Goal: Task Accomplishment & Management: Manage account settings

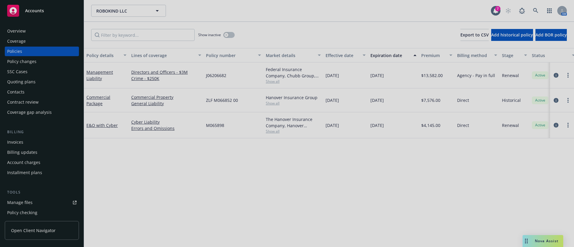
click at [463, 165] on div at bounding box center [287, 123] width 574 height 247
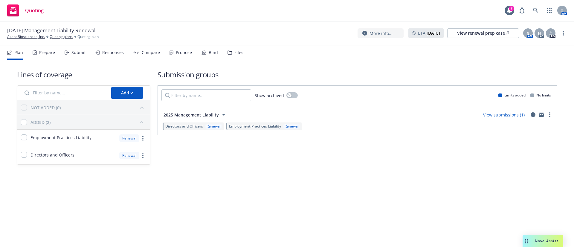
click at [218, 52] on div "Plan Prepare Submit Responses Compare Propose Bind Files" at bounding box center [125, 52] width 236 height 14
click at [215, 51] on div "Bind" at bounding box center [213, 52] width 9 height 5
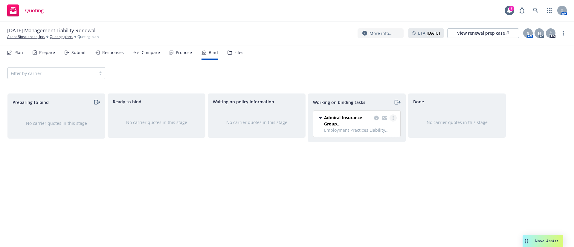
click at [395, 119] on link "more" at bounding box center [393, 118] width 7 height 7
click at [377, 143] on span "Move to done" at bounding box center [363, 142] width 42 height 6
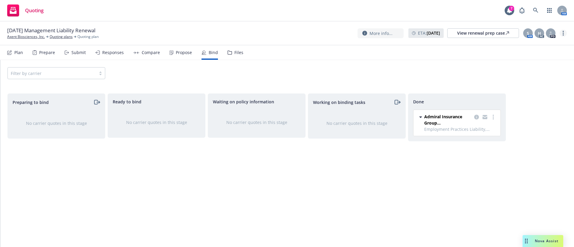
click at [563, 31] on circle "more" at bounding box center [563, 31] width 1 height 1
click at [531, 82] on link "Archive quoting plan" at bounding box center [533, 81] width 67 height 12
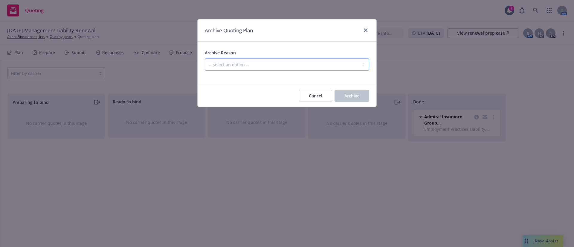
click at [305, 64] on select "-- select an option -- All policies in this renewal plan are auto-renewed Creat…" at bounding box center [287, 65] width 165 height 12
select select "ARCHIVED_RENEWAL_COMPLETED"
click at [205, 59] on select "-- select an option -- All policies in this renewal plan are auto-renewed Creat…" at bounding box center [287, 65] width 165 height 12
click at [352, 93] on span "Archive" at bounding box center [352, 96] width 15 height 6
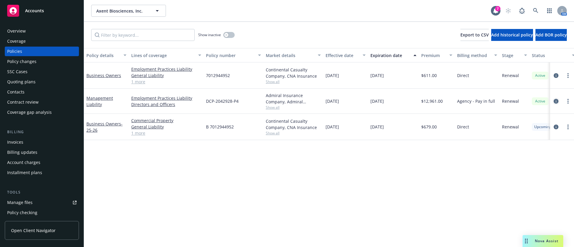
click at [556, 103] on icon "circleInformation" at bounding box center [556, 101] width 5 height 5
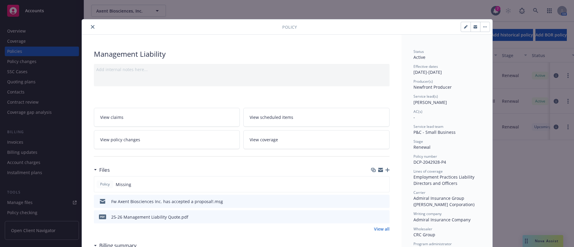
click at [150, 137] on link "View policy changes" at bounding box center [167, 139] width 146 height 19
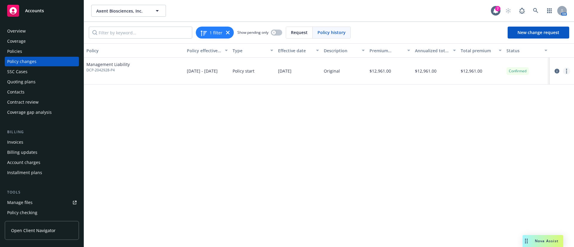
click at [569, 72] on link "more" at bounding box center [566, 71] width 7 height 7
click at [503, 120] on link "Edit billing info" at bounding box center [518, 119] width 103 height 12
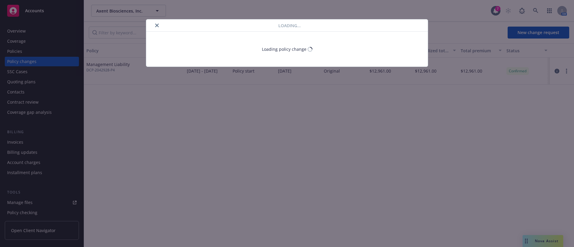
select select "CA"
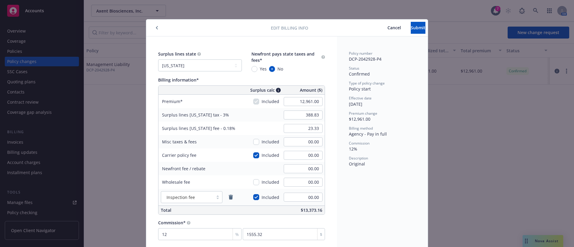
click at [388, 25] on span "Cancel" at bounding box center [394, 28] width 13 height 6
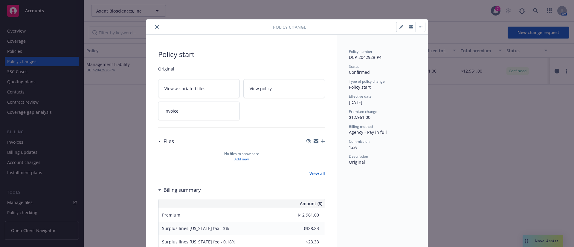
click at [155, 25] on icon "close" at bounding box center [157, 27] width 4 height 4
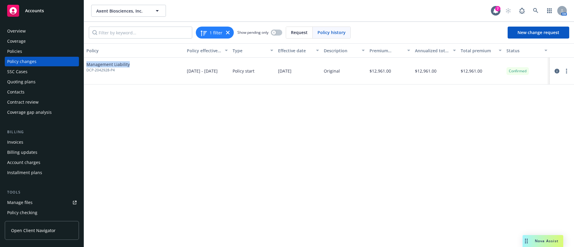
drag, startPoint x: 86, startPoint y: 64, endPoint x: 140, endPoint y: 66, distance: 53.6
click at [140, 66] on div "Management Liability DCP-2042928-P4" at bounding box center [134, 71] width 100 height 27
copy span "Management Liability"
click at [34, 144] on div "Invoices" at bounding box center [41, 143] width 69 height 10
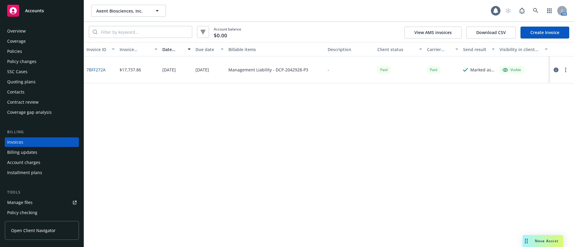
scroll to position [9, 0]
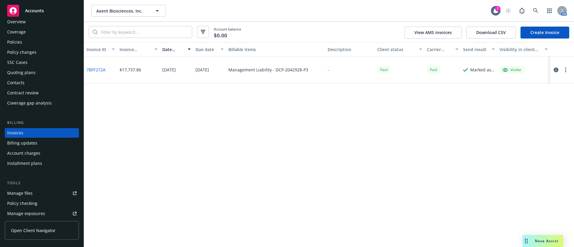
click at [540, 33] on link "Create Invoice" at bounding box center [545, 33] width 49 height 12
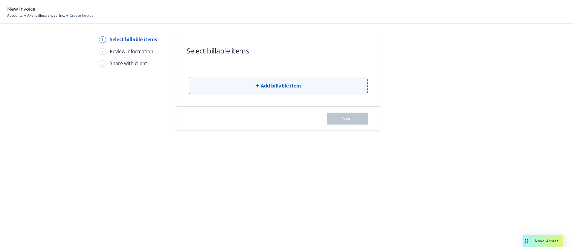
click at [218, 88] on button "Add billable item" at bounding box center [278, 85] width 179 height 17
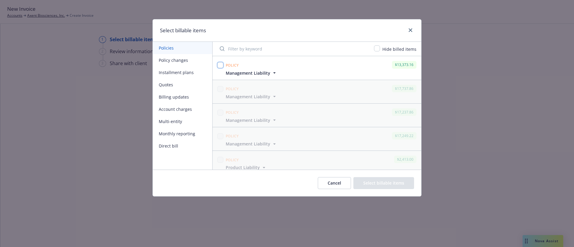
click at [219, 64] on input "checkbox" at bounding box center [220, 65] width 6 height 6
checkbox input "true"
click at [386, 184] on button "Select billable items" at bounding box center [384, 183] width 61 height 12
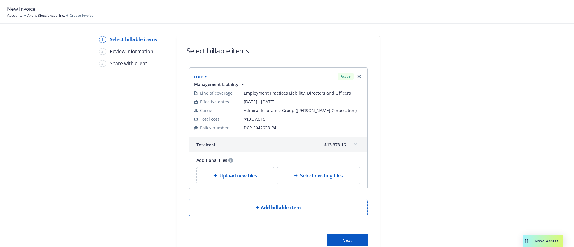
click at [229, 178] on span "Upload new files" at bounding box center [239, 175] width 38 height 7
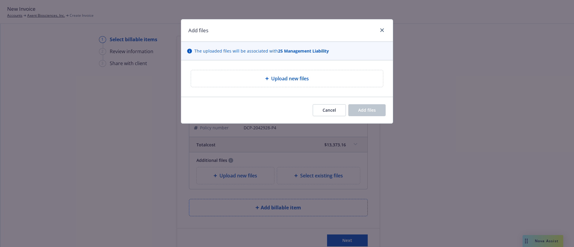
click at [226, 76] on div "Upload new files" at bounding box center [287, 78] width 182 height 7
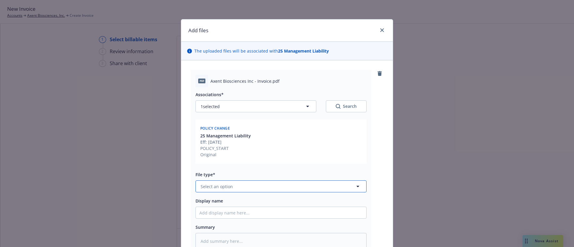
click at [225, 187] on span "Select an option" at bounding box center [217, 187] width 32 height 6
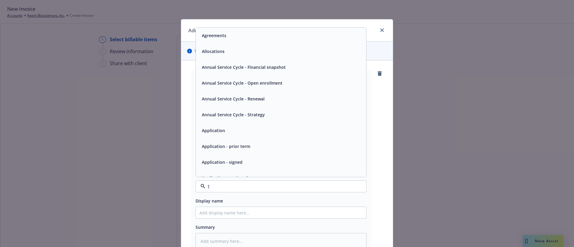
type input "th"
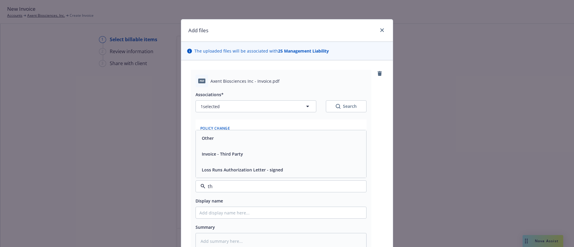
click at [224, 151] on span "Invoice - Third Party" at bounding box center [222, 154] width 41 height 6
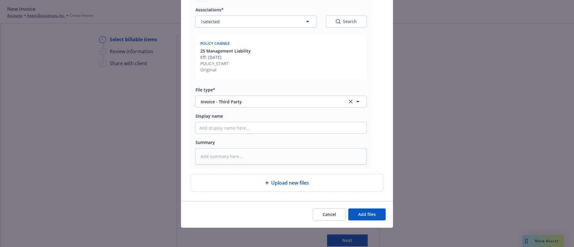
click at [364, 204] on div "Cancel Add files" at bounding box center [287, 214] width 212 height 27
click at [366, 214] on span "Add files" at bounding box center [367, 215] width 18 height 6
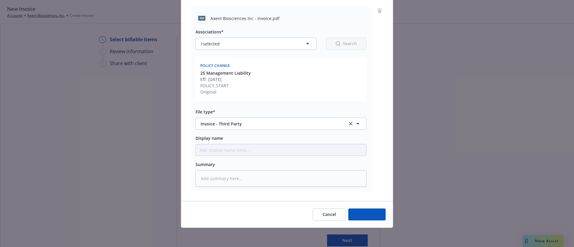
type textarea "x"
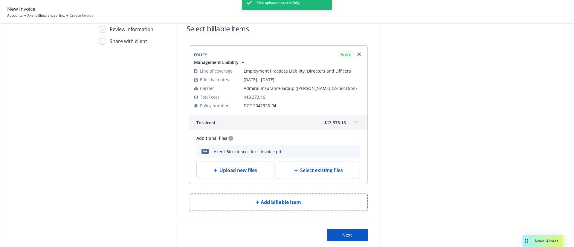
scroll to position [34, 0]
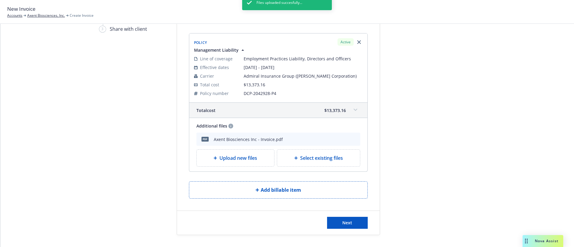
click at [345, 232] on div "Next" at bounding box center [278, 223] width 203 height 24
click at [345, 226] on button "Next" at bounding box center [347, 223] width 41 height 12
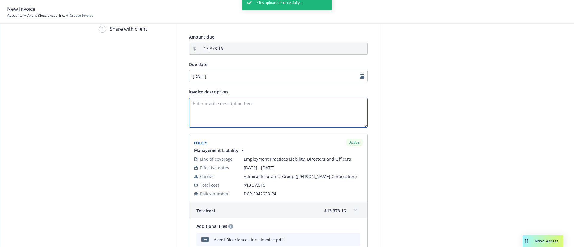
click at [207, 110] on textarea "Invoice description" at bounding box center [278, 113] width 179 height 30
paste textarea "Management Liability"
click at [189, 104] on textarea "Management Liability" at bounding box center [278, 113] width 179 height 30
click at [252, 107] on textarea "25-26 Management Liability" at bounding box center [278, 113] width 179 height 30
type textarea "25-26 Management Liability Renewal"
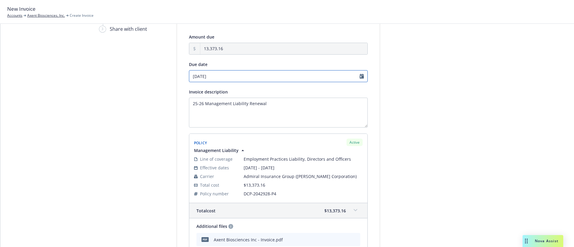
select select "September"
select select "2025"
click at [208, 76] on input "09/25/2025" at bounding box center [278, 76] width 179 height 12
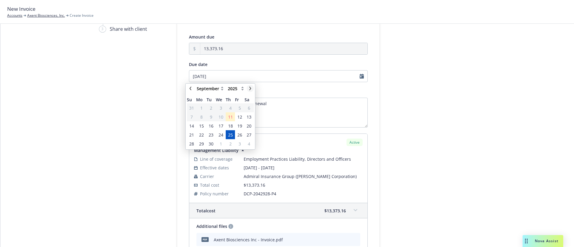
click at [250, 87] on icon "chevronRight" at bounding box center [250, 89] width 2 height 4
select select "October"
click at [229, 133] on span "23" at bounding box center [230, 135] width 5 height 6
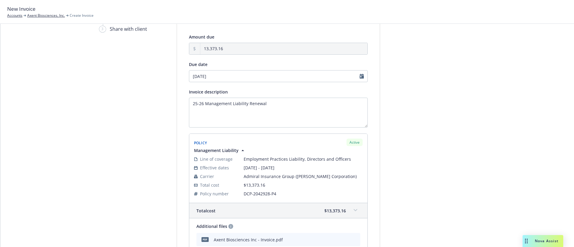
type input "10/23/2025"
click at [469, 127] on div at bounding box center [434, 154] width 84 height 307
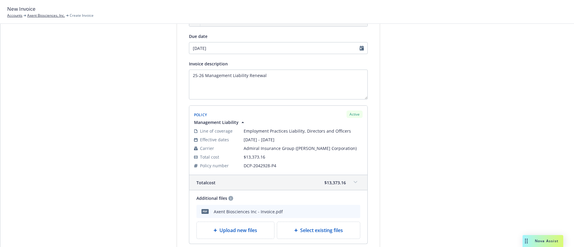
scroll to position [108, 0]
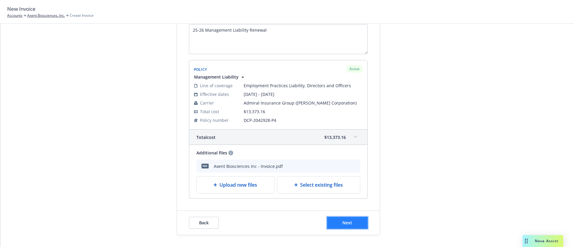
click at [347, 222] on span "Next" at bounding box center [347, 223] width 10 height 6
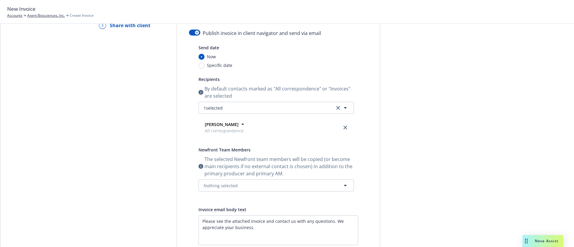
scroll to position [0, 0]
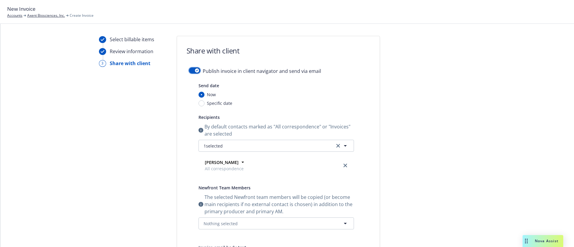
click at [189, 68] on button "button" at bounding box center [194, 71] width 11 height 6
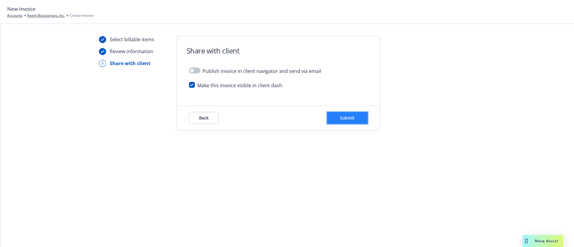
click at [347, 117] on span "Submit" at bounding box center [347, 118] width 15 height 6
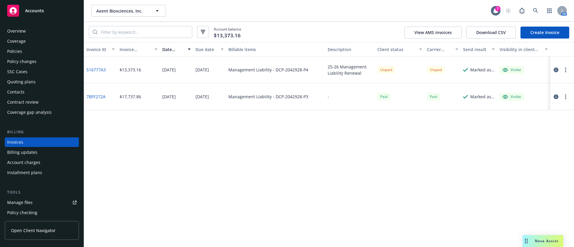
scroll to position [9, 0]
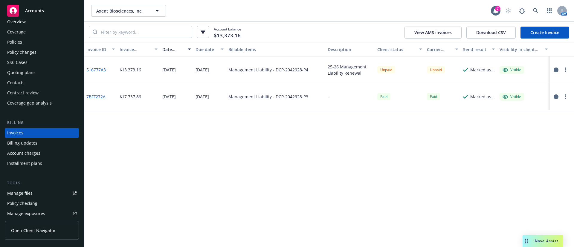
click at [28, 80] on div "Contacts" at bounding box center [41, 83] width 69 height 10
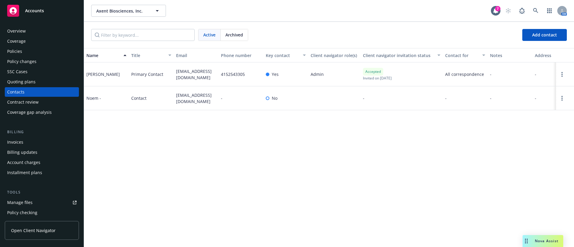
click at [181, 73] on span "dsouthern@axentbio.com" at bounding box center [196, 74] width 40 height 13
copy span "dsouthern@axentbio.com"
drag, startPoint x: 41, startPoint y: 53, endPoint x: 46, endPoint y: 53, distance: 5.7
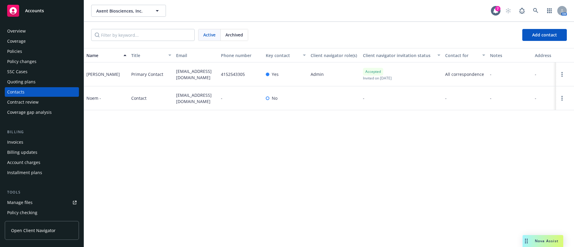
click at [41, 53] on div "Policies" at bounding box center [41, 52] width 69 height 10
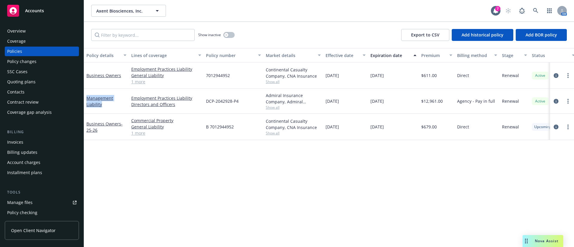
drag, startPoint x: 105, startPoint y: 106, endPoint x: 85, endPoint y: 99, distance: 21.1
click at [85, 99] on div "Management Liability" at bounding box center [106, 101] width 45 height 25
copy link "Management Liability"
click at [54, 145] on div "Invoices" at bounding box center [41, 143] width 69 height 10
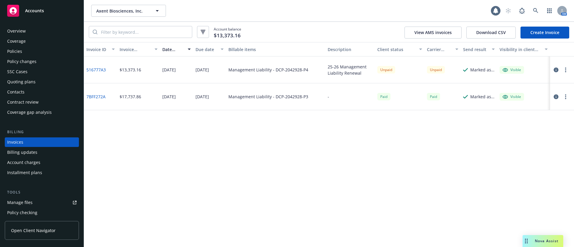
scroll to position [9, 0]
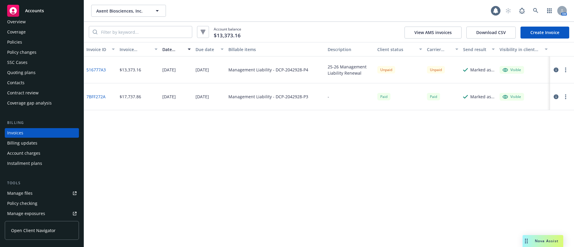
click at [567, 70] on button "button" at bounding box center [565, 69] width 7 height 7
click at [520, 153] on link "Copy logging email" at bounding box center [531, 154] width 76 height 12
click at [31, 40] on div "Policies" at bounding box center [41, 42] width 69 height 10
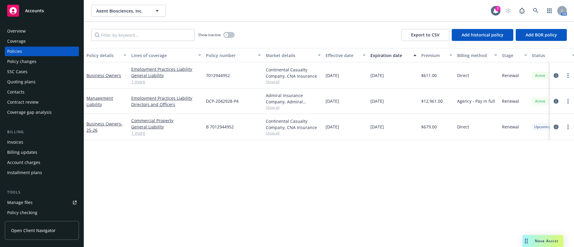
click at [59, 90] on div "Contacts" at bounding box center [41, 92] width 69 height 10
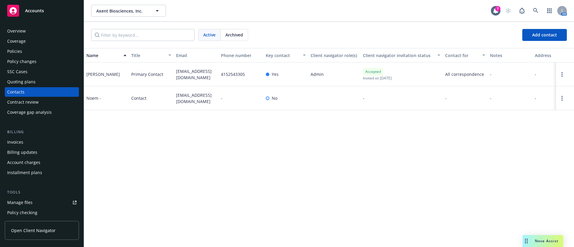
click at [194, 95] on span "wnoiwangklang@axentbiosciences.com" at bounding box center [196, 98] width 40 height 13
click at [194, 94] on span "wnoiwangklang@axentbiosciences.com" at bounding box center [196, 98] width 40 height 13
copy span "wnoiwangklang@axentbiosciences.com"
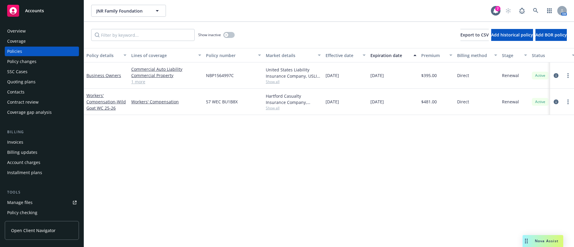
click at [9, 28] on div "Overview" at bounding box center [16, 31] width 19 height 10
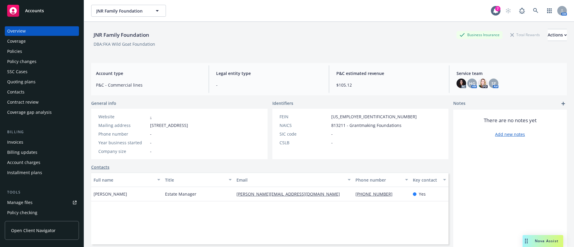
drag, startPoint x: 31, startPoint y: 29, endPoint x: 482, endPoint y: 41, distance: 450.9
click at [31, 29] on div "Overview" at bounding box center [41, 31] width 69 height 10
click at [548, 38] on div "Actions" at bounding box center [557, 34] width 19 height 11
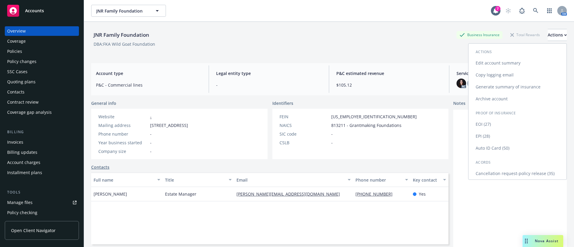
click at [504, 176] on link "Cancellation request-policy release (35)" at bounding box center [518, 174] width 98 height 12
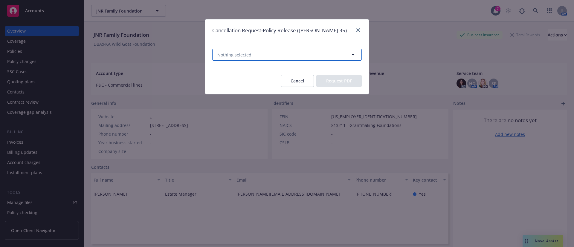
click at [287, 52] on button "Nothing selected" at bounding box center [287, 55] width 150 height 12
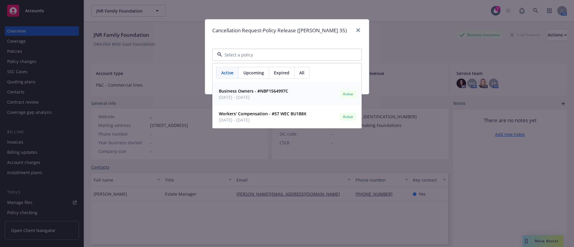
click at [273, 71] on div "Expired" at bounding box center [281, 72] width 25 height 11
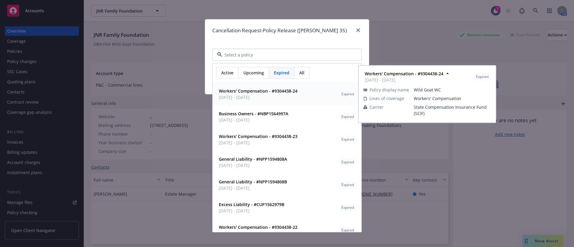
click at [277, 95] on span "09/01/2024 - 09/01/2025" at bounding box center [258, 97] width 79 height 6
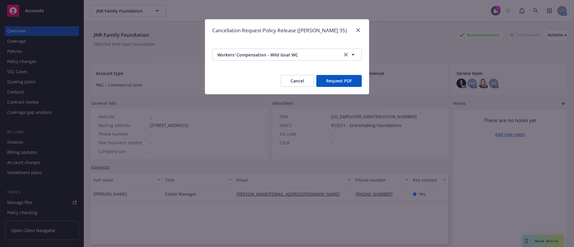
click at [336, 79] on button "Request PDF" at bounding box center [338, 81] width 45 height 12
click at [300, 80] on button "Cancel" at bounding box center [297, 81] width 33 height 12
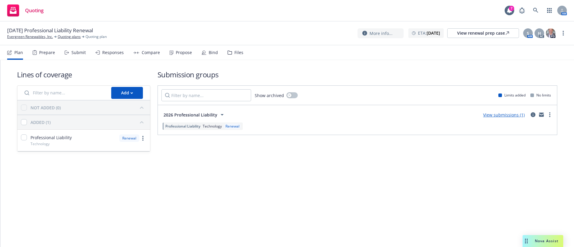
click at [79, 53] on div "Submit" at bounding box center [78, 52] width 14 height 5
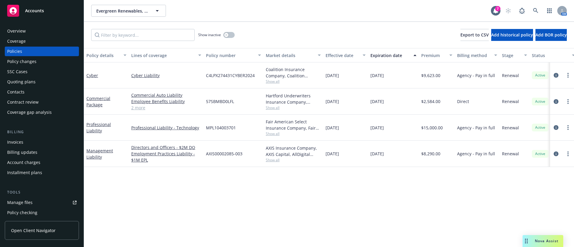
click at [273, 133] on span "Show all" at bounding box center [293, 133] width 55 height 5
click at [225, 124] on div "MPL104003701" at bounding box center [234, 128] width 60 height 26
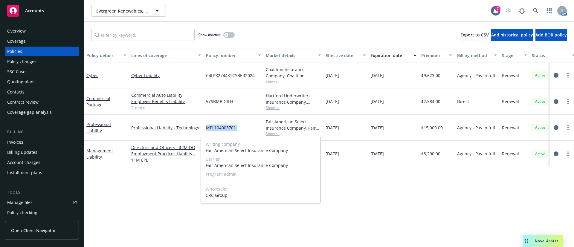
click at [225, 124] on div "MPL104003701" at bounding box center [234, 128] width 60 height 26
copy span "MPL104003701"
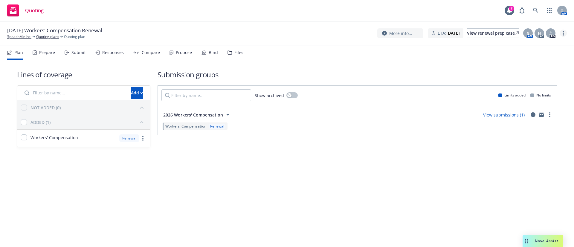
click at [566, 34] on link "more" at bounding box center [563, 33] width 7 height 7
drag, startPoint x: 524, startPoint y: 90, endPoint x: 516, endPoint y: 90, distance: 8.1
click at [524, 90] on link "Archive quoting plan" at bounding box center [533, 93] width 67 height 12
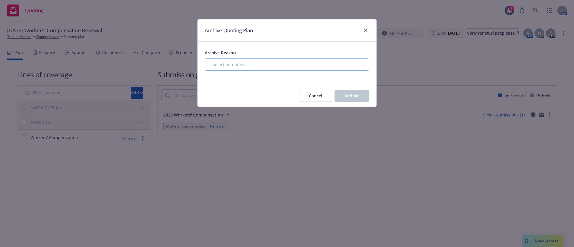
click at [285, 61] on select "-- select an option -- All policies in this renewal plan are auto-renewed Creat…" at bounding box center [287, 65] width 165 height 12
select select "ARCHIVED_RENEWAL_POLICY_AUTO_RENEWED"
click at [205, 59] on select "-- select an option -- All policies in this renewal plan are auto-renewed Creat…" at bounding box center [287, 65] width 165 height 12
click at [341, 90] on button "Archive" at bounding box center [352, 96] width 35 height 12
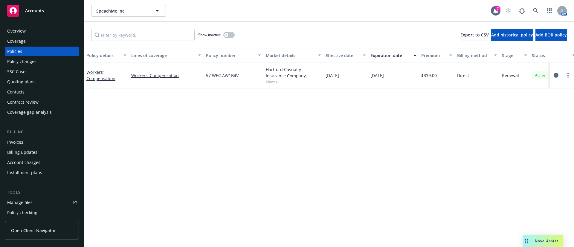
click at [221, 75] on span "57 WEC AW1B4V" at bounding box center [222, 75] width 33 height 6
copy span "57 WEC AW1B4V"
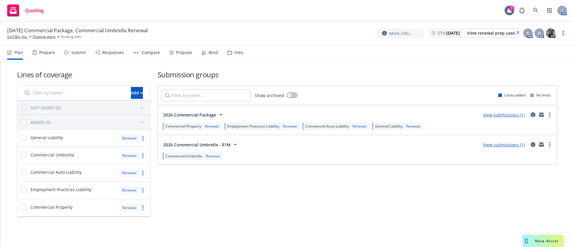
click at [563, 30] on link "more" at bounding box center [563, 33] width 7 height 7
click at [546, 80] on link "Archive quoting plan" at bounding box center [533, 81] width 67 height 12
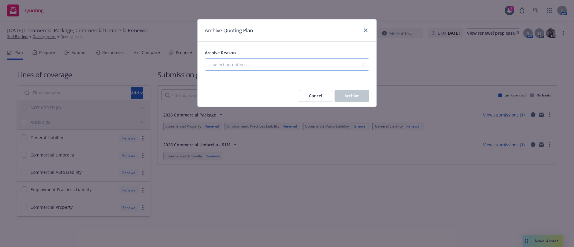
click at [267, 59] on select "-- select an option -- All policies in this renewal plan are auto-renewed Creat…" at bounding box center [287, 65] width 165 height 12
select select "ARCHIVED_RENEWAL_POLICY_AUTO_RENEWED"
click at [205, 59] on select "-- select an option -- All policies in this renewal plan are auto-renewed Creat…" at bounding box center [287, 65] width 165 height 12
click at [354, 95] on span "Archive" at bounding box center [352, 96] width 15 height 6
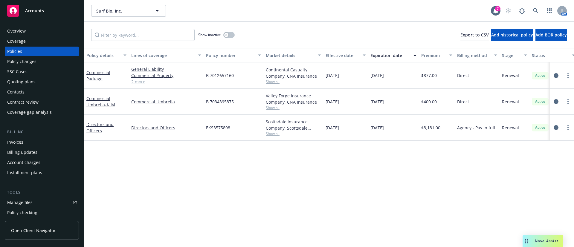
click at [273, 109] on span "Show all" at bounding box center [293, 107] width 55 height 5
click at [273, 81] on span "Show all" at bounding box center [293, 81] width 55 height 5
click at [289, 214] on div "Policy details Lines of coverage Policy number Market details Effective date Ex…" at bounding box center [329, 147] width 490 height 199
click at [216, 75] on span "B 7012657160" at bounding box center [220, 75] width 28 height 6
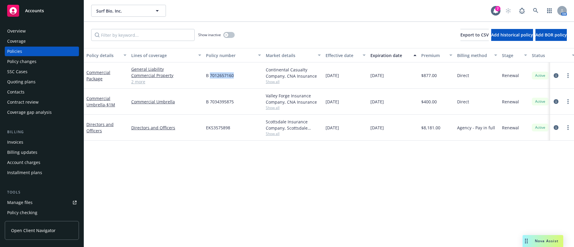
click at [217, 75] on span "B 7012657160" at bounding box center [220, 75] width 28 height 6
drag, startPoint x: 217, startPoint y: 76, endPoint x: 201, endPoint y: 77, distance: 16.2
click at [199, 79] on link "2 more" at bounding box center [166, 82] width 70 height 6
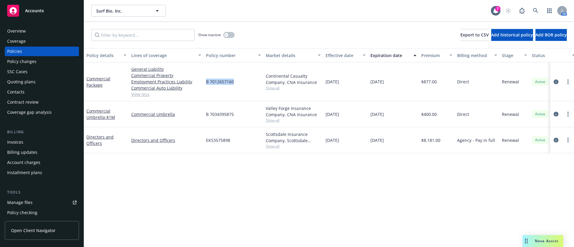
drag, startPoint x: 209, startPoint y: 84, endPoint x: 244, endPoint y: 87, distance: 35.4
click at [244, 87] on div "B 7012657160" at bounding box center [234, 82] width 60 height 39
copy span "B 7012657160"
drag, startPoint x: 240, startPoint y: 112, endPoint x: 191, endPoint y: 113, distance: 48.8
click at [191, 113] on div "Commercial Umbrella - $1M Commercial Umbrella B 7034395875 Valley Forge Insuran…" at bounding box center [372, 114] width 577 height 26
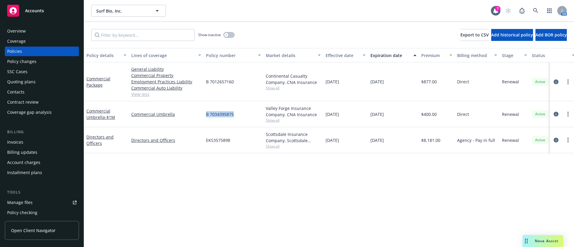
copy div "B 7034395875"
